Goal: Transaction & Acquisition: Download file/media

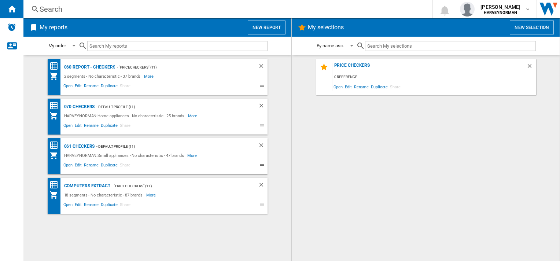
click at [84, 186] on div "Computers extract" at bounding box center [86, 185] width 48 height 9
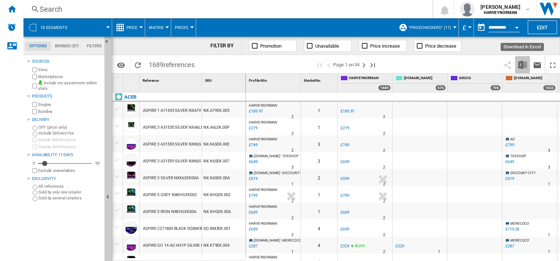
click at [521, 62] on img "Download in Excel" at bounding box center [522, 64] width 9 height 9
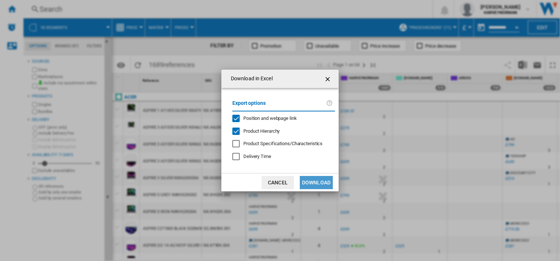
click at [315, 180] on button "Download" at bounding box center [316, 182] width 33 height 13
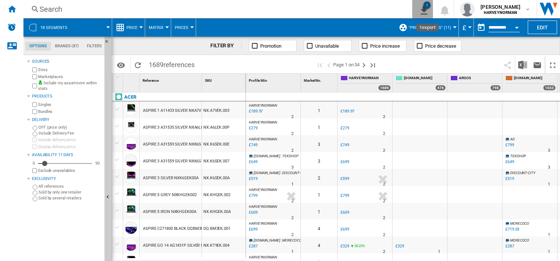
click at [430, 8] on div "1" at bounding box center [426, 4] width 7 height 7
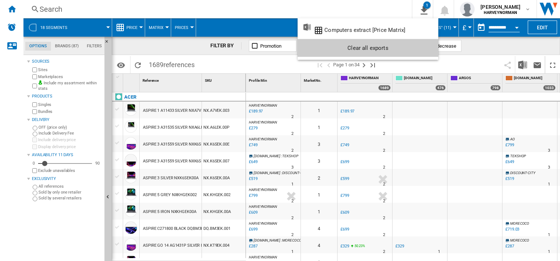
click at [522, 63] on md-backdrop at bounding box center [280, 130] width 560 height 261
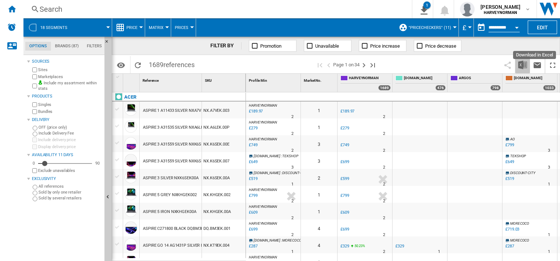
click at [520, 62] on img "Download in Excel" at bounding box center [522, 64] width 9 height 9
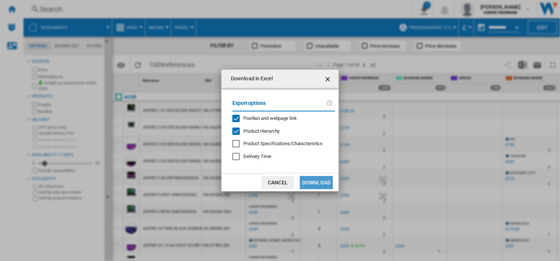
click at [307, 181] on button "Download" at bounding box center [316, 182] width 33 height 13
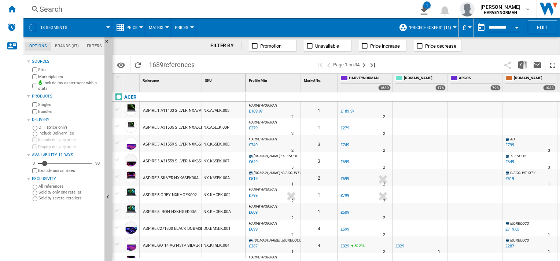
click at [60, 230] on div "Sources Sites Marketplaces Include my assortment within stats Products Singles …" at bounding box center [64, 159] width 74 height 204
